Goal: Navigation & Orientation: Find specific page/section

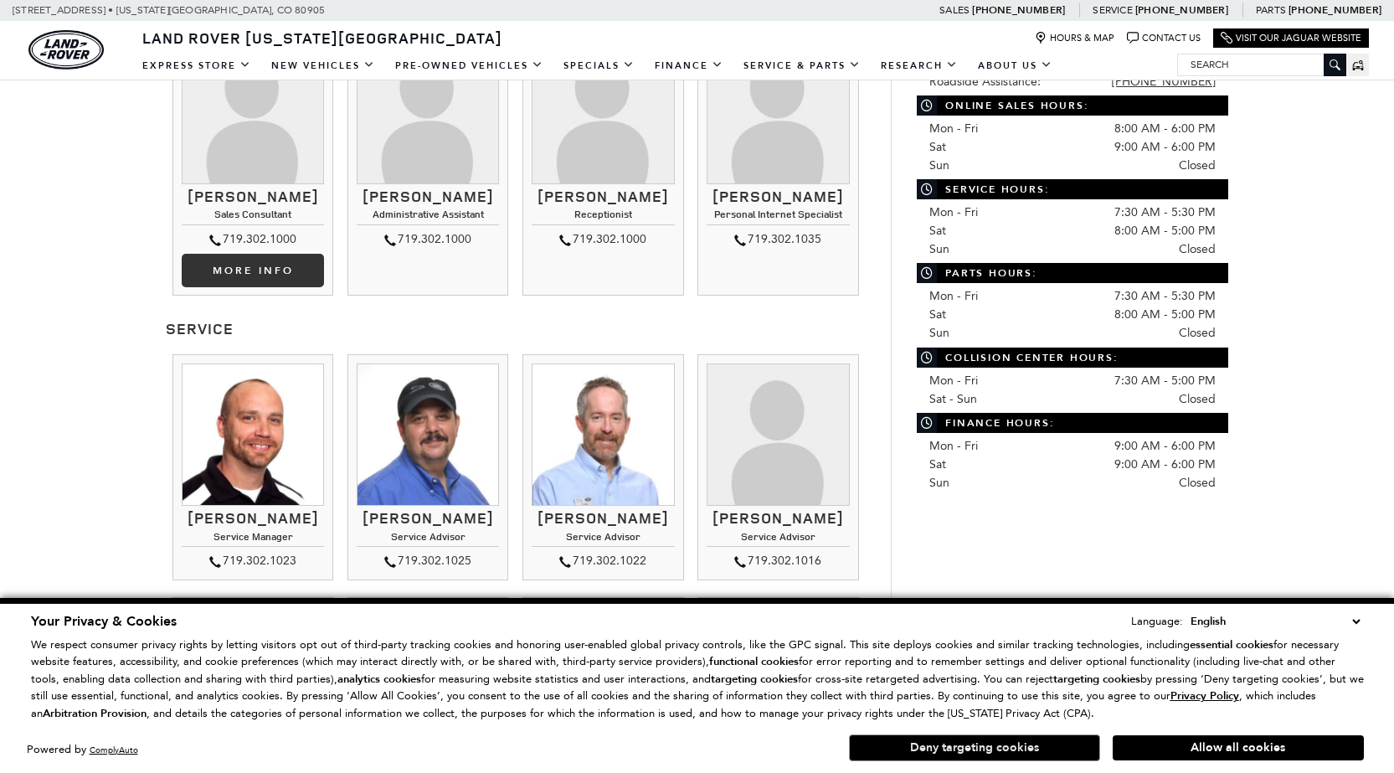
scroll to position [754, 0]
click at [996, 744] on button "Deny targeting cookies" at bounding box center [974, 747] width 251 height 27
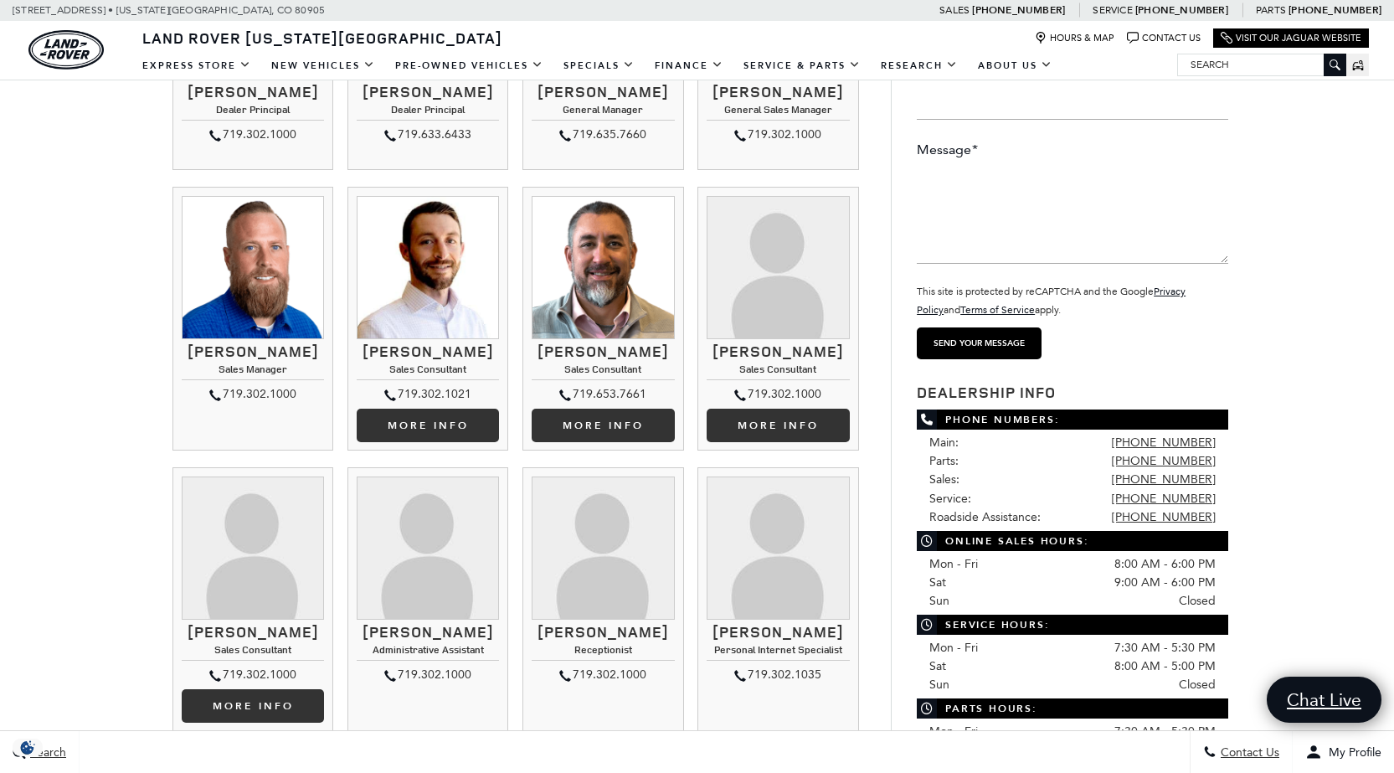
scroll to position [0, 0]
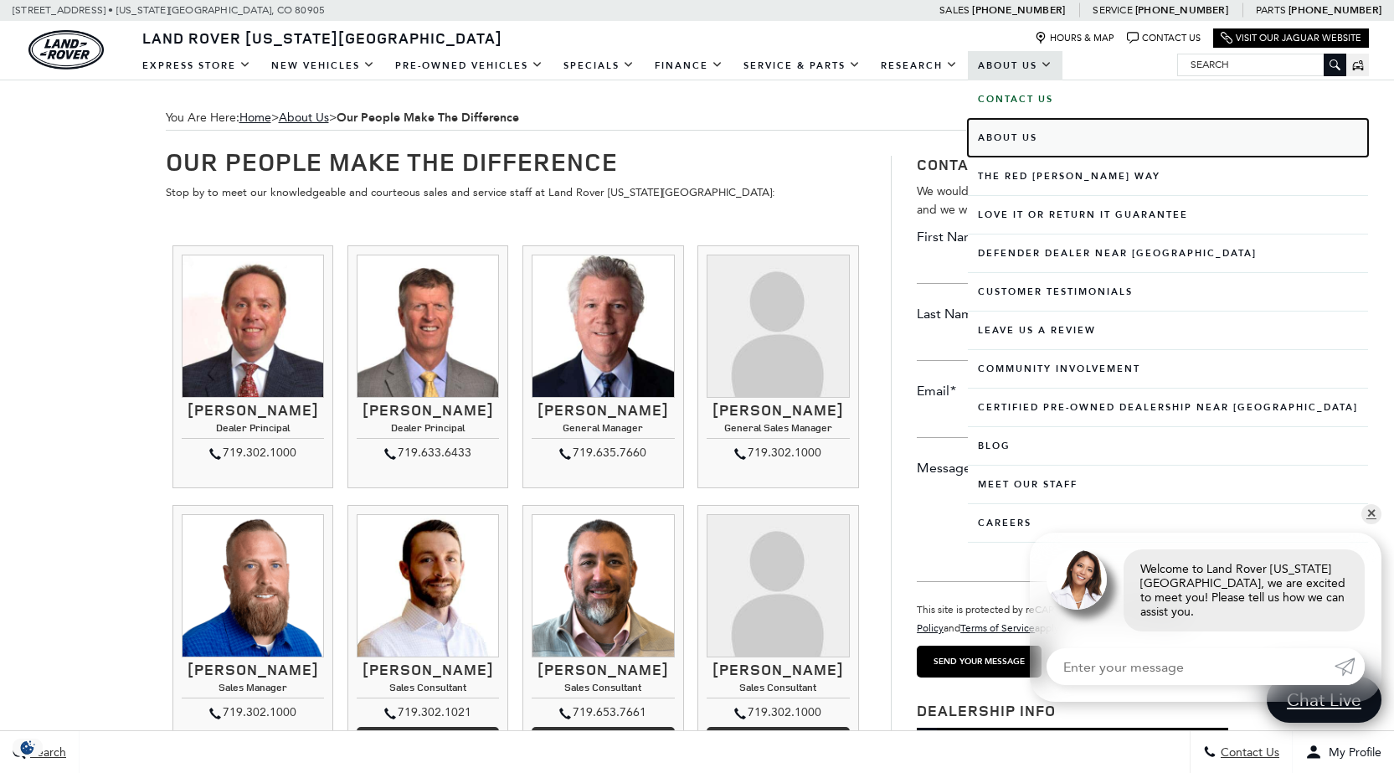
click at [1008, 133] on link "About Us" at bounding box center [1168, 138] width 400 height 38
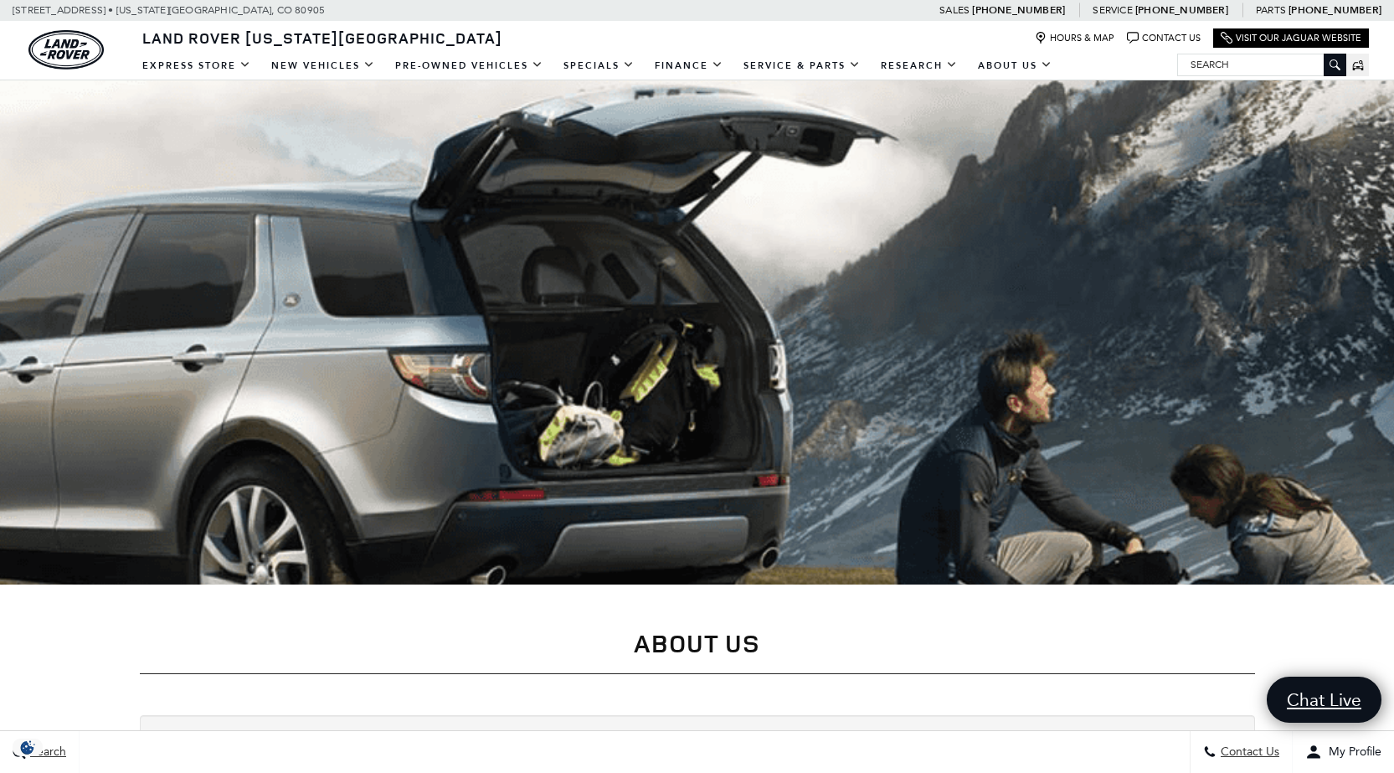
click at [517, 42] on div "Land Rover Colorado Springs Hours & Map Contact Us Visit Our Jaguar Website" at bounding box center [697, 35] width 1394 height 29
